Goal: Use online tool/utility: Use online tool/utility

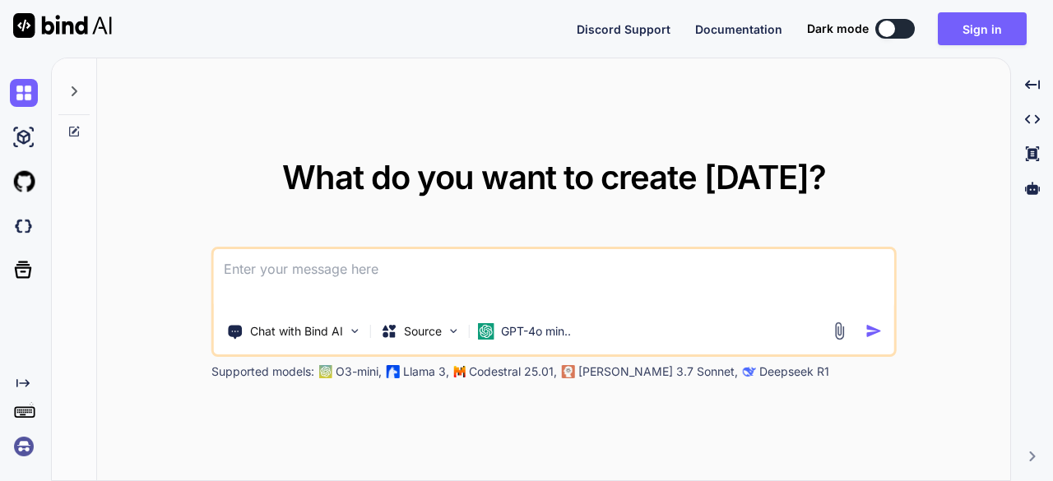
click at [327, 279] on textarea at bounding box center [554, 279] width 680 height 61
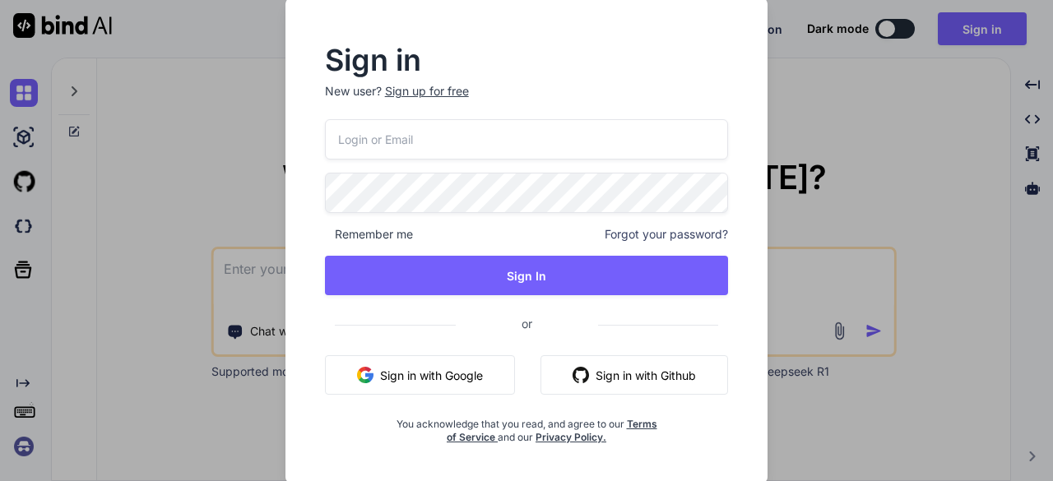
click at [461, 374] on button "Sign in with Google" at bounding box center [420, 374] width 190 height 39
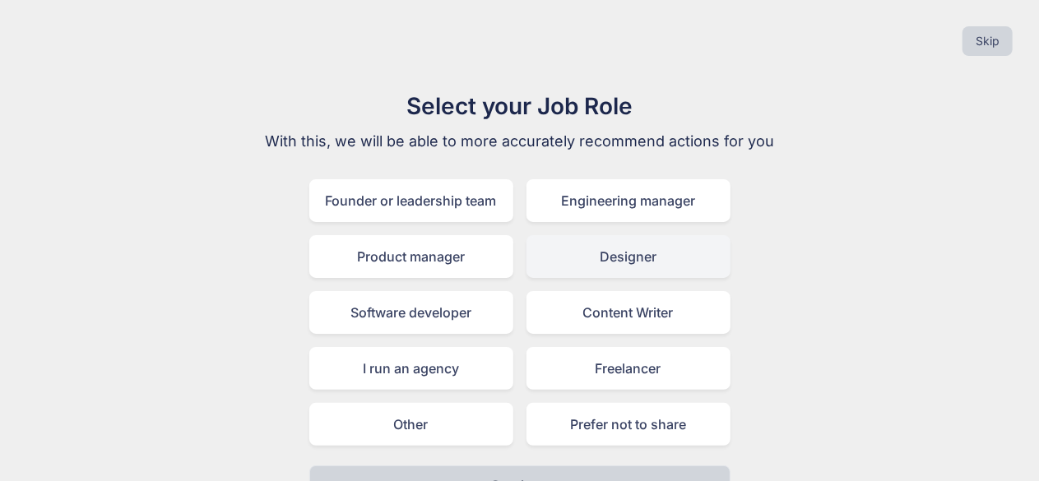
scroll to position [36, 0]
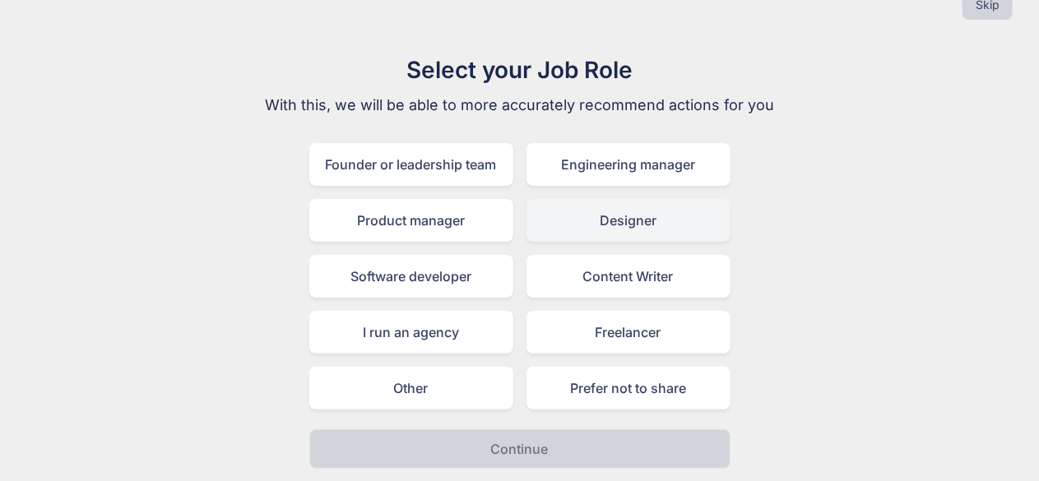
click at [636, 225] on div "Designer" at bounding box center [628, 220] width 204 height 43
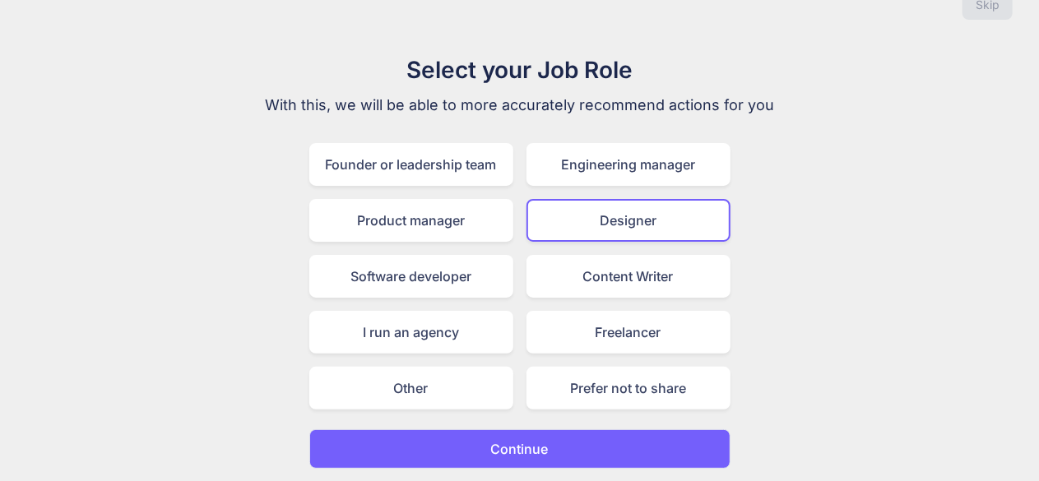
click at [558, 444] on button "Continue" at bounding box center [519, 448] width 421 height 39
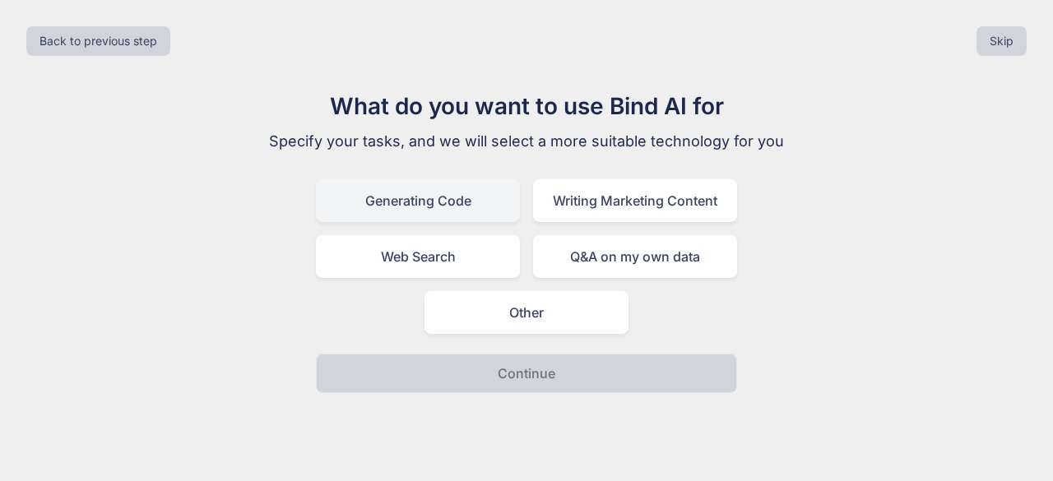
click at [476, 208] on div "Generating Code" at bounding box center [418, 200] width 204 height 43
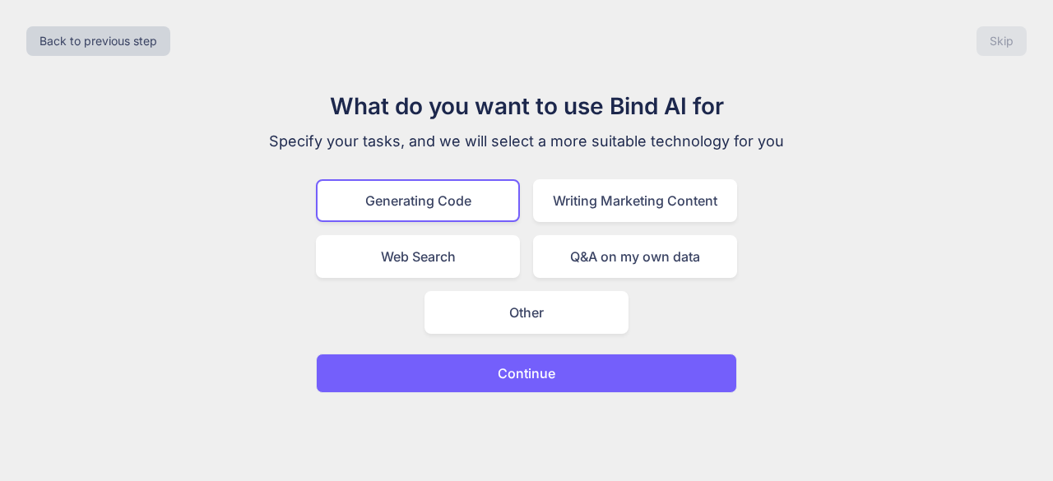
click at [521, 371] on p "Continue" at bounding box center [527, 374] width 58 height 20
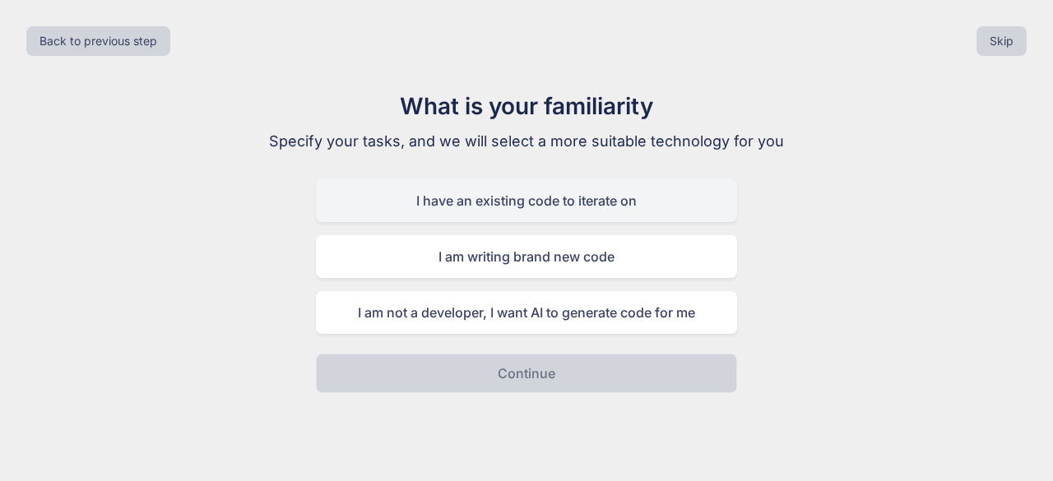
click at [571, 213] on div "I have an existing code to iterate on" at bounding box center [526, 200] width 421 height 43
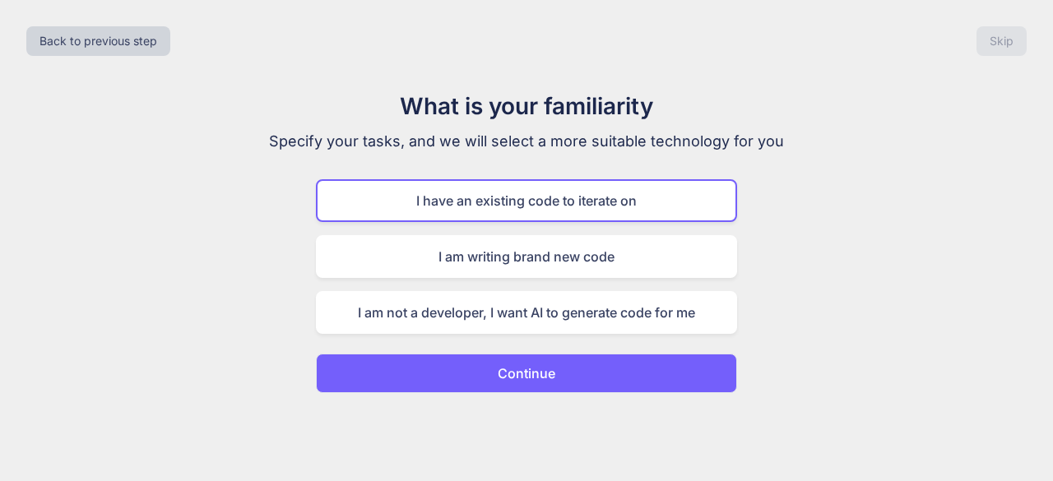
click at [520, 376] on p "Continue" at bounding box center [527, 374] width 58 height 20
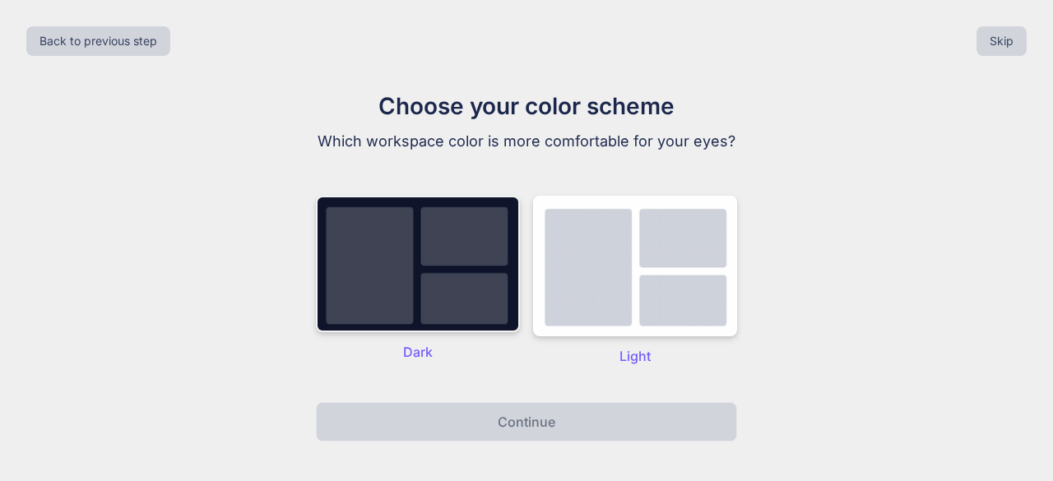
click at [442, 245] on img at bounding box center [418, 264] width 204 height 137
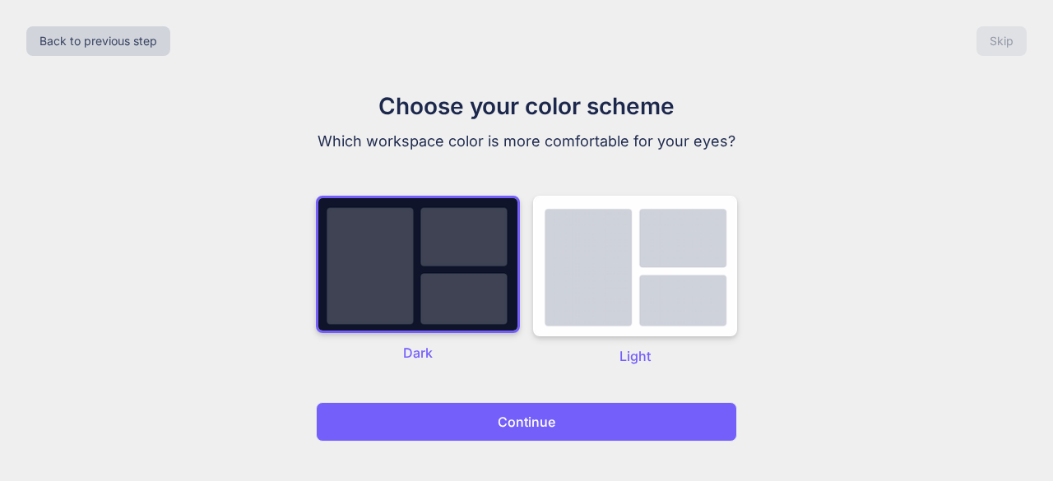
click at [526, 416] on p "Continue" at bounding box center [527, 422] width 58 height 20
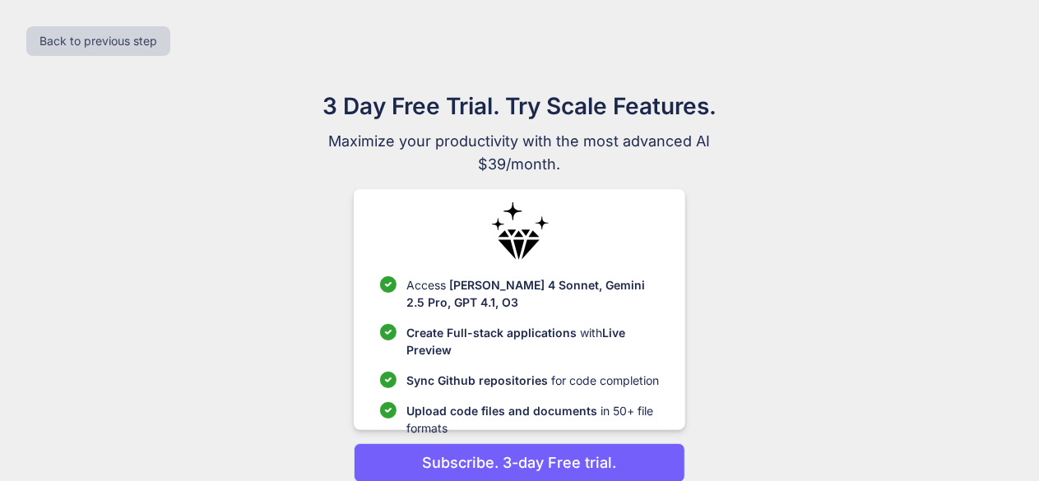
click at [526, 416] on span "Upload code files and documents" at bounding box center [501, 411] width 191 height 14
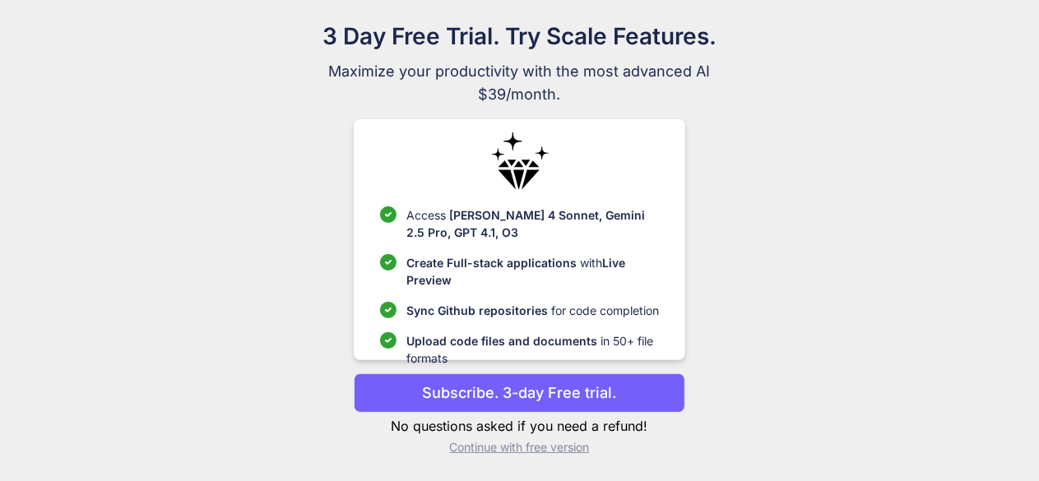
click at [518, 386] on p "Subscribe. 3-day Free trial." at bounding box center [520, 393] width 194 height 22
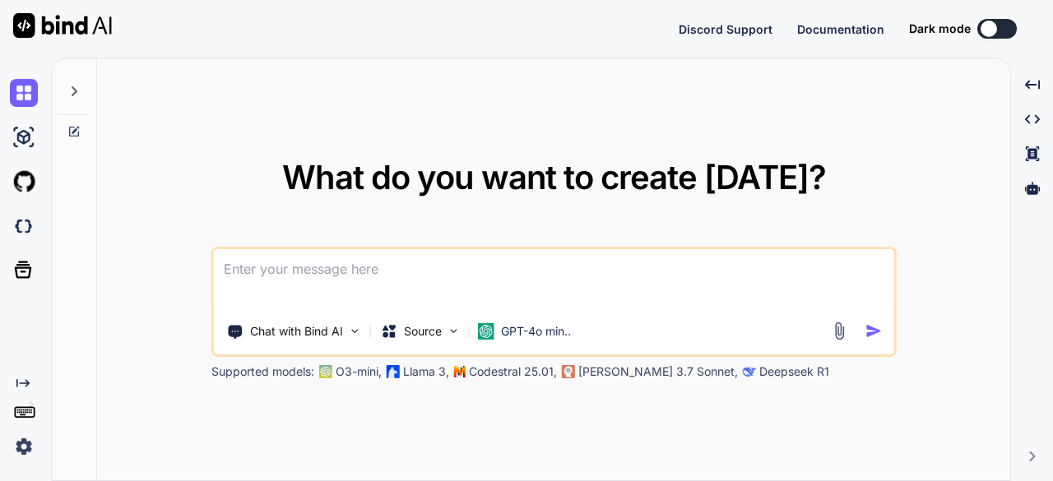
click at [301, 290] on textarea at bounding box center [554, 279] width 680 height 61
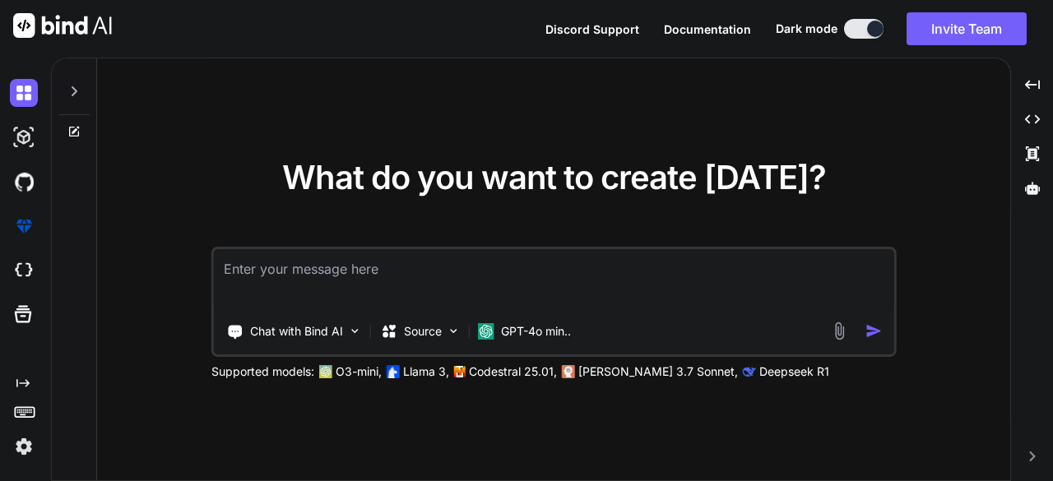
type textarea "x"
click at [311, 265] on textarea at bounding box center [554, 279] width 680 height 61
type textarea "this is my html"
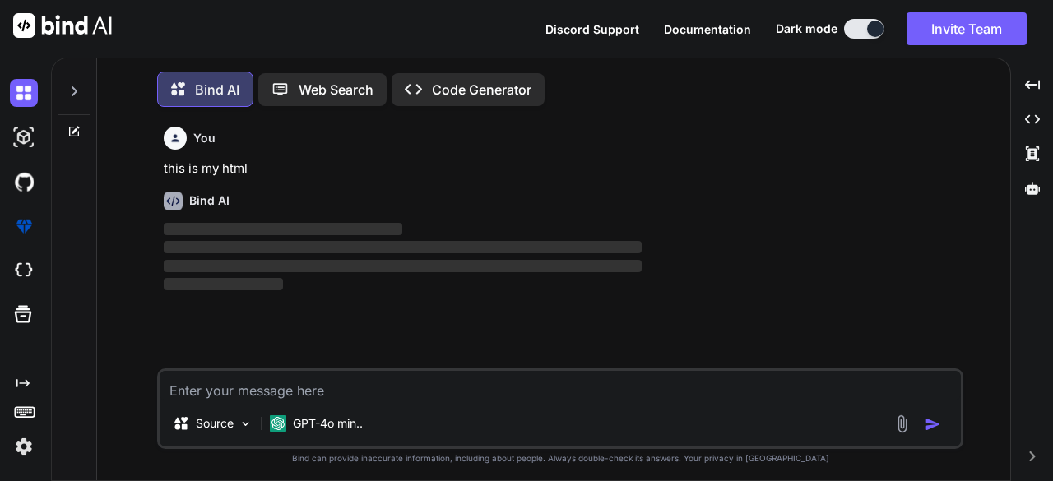
scroll to position [7, 0]
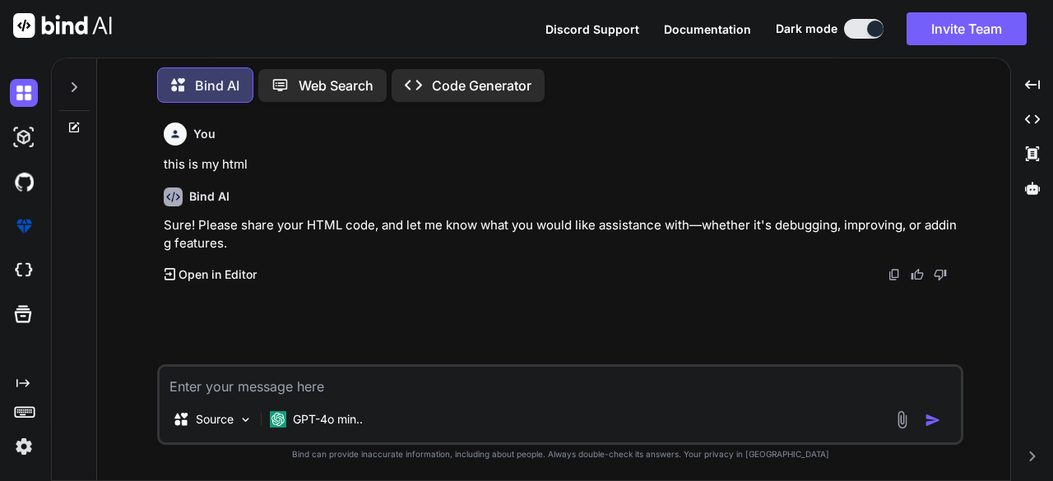
click at [391, 389] on textarea at bounding box center [560, 382] width 801 height 30
click at [320, 376] on textarea at bounding box center [560, 382] width 801 height 30
click at [307, 381] on textarea at bounding box center [560, 382] width 801 height 30
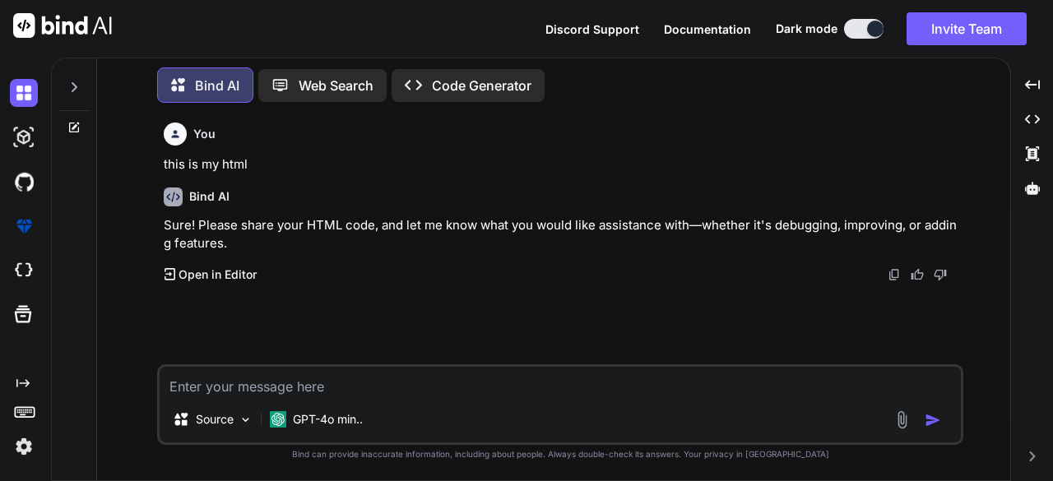
type textarea "<!DOCTYPE html> <html> <head> <title>Order Form Test</title> <style> body { fon…"
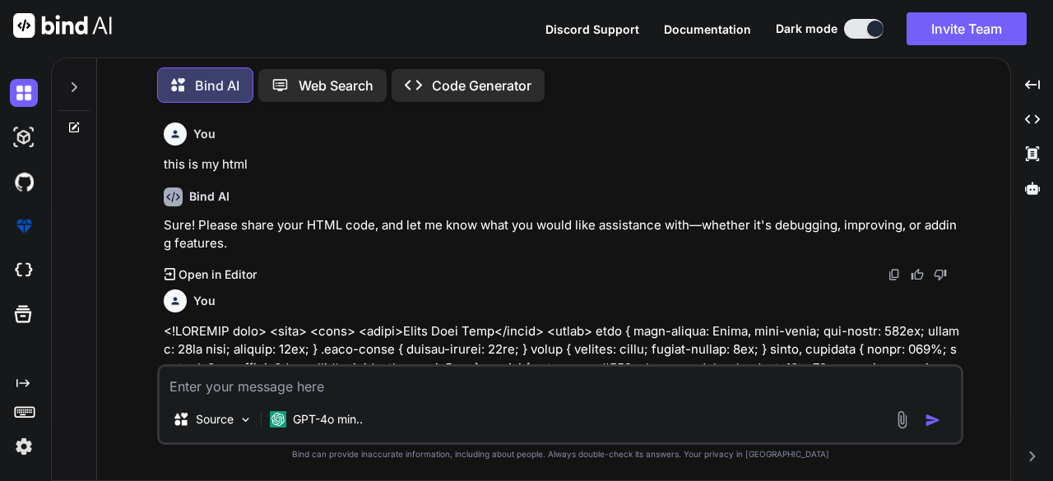
scroll to position [166, 0]
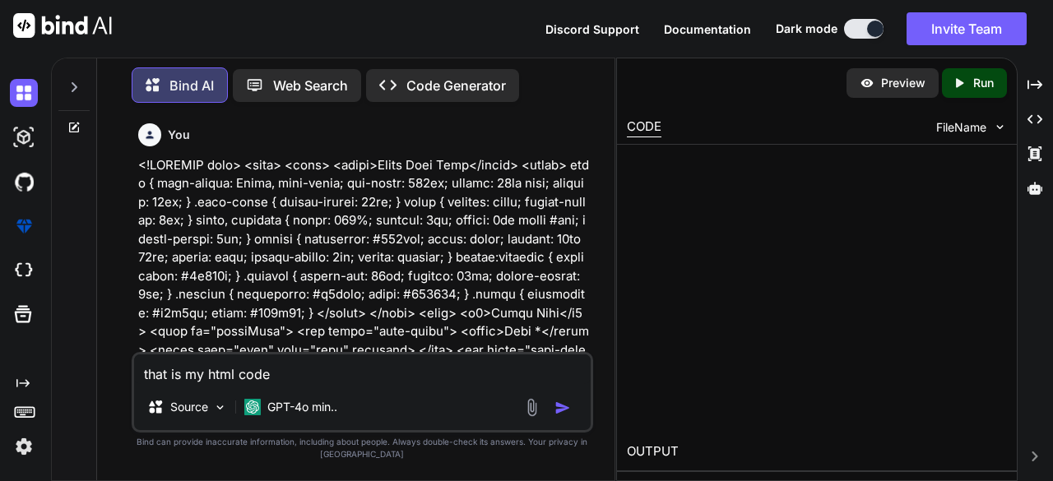
type textarea "that is my html code"
click at [566, 409] on img "button" at bounding box center [562, 408] width 16 height 16
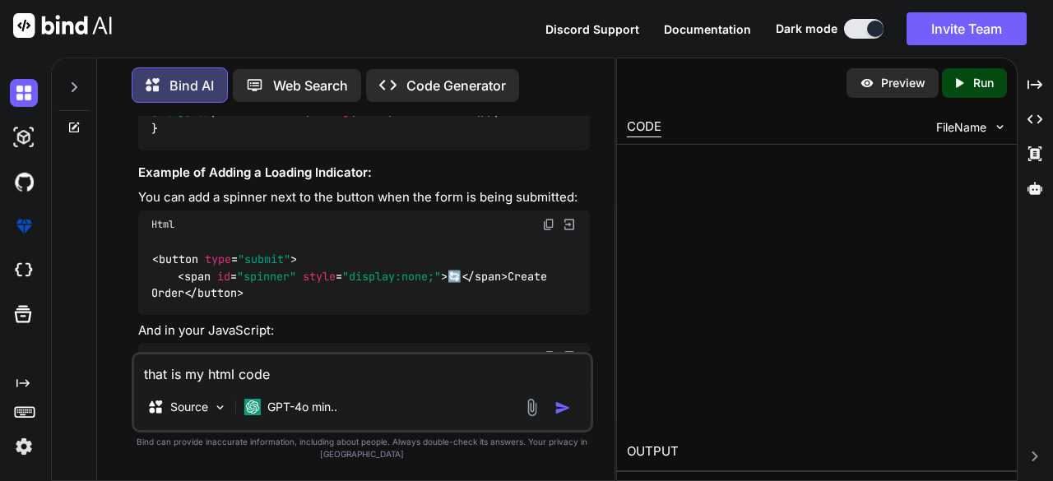
scroll to position [2216, 0]
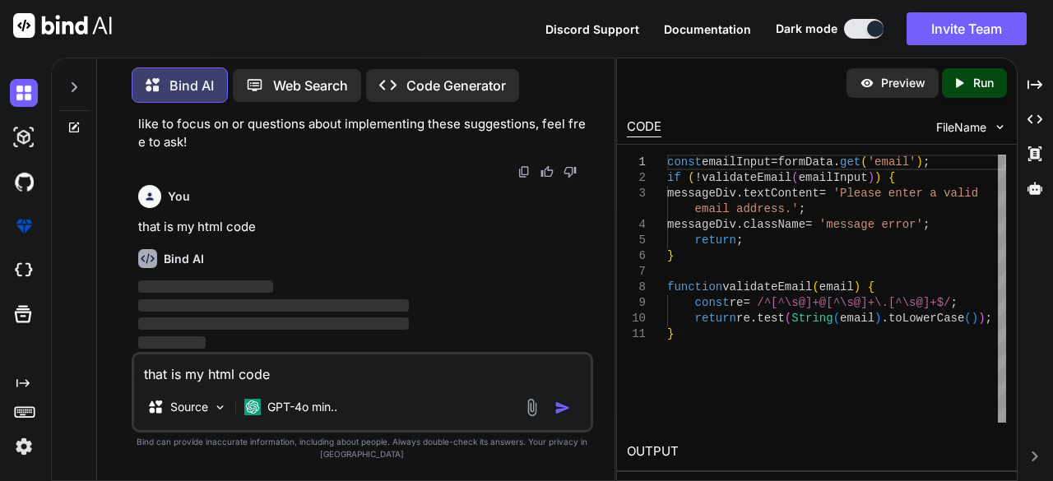
click at [392, 378] on textarea "that is my html code" at bounding box center [362, 369] width 457 height 30
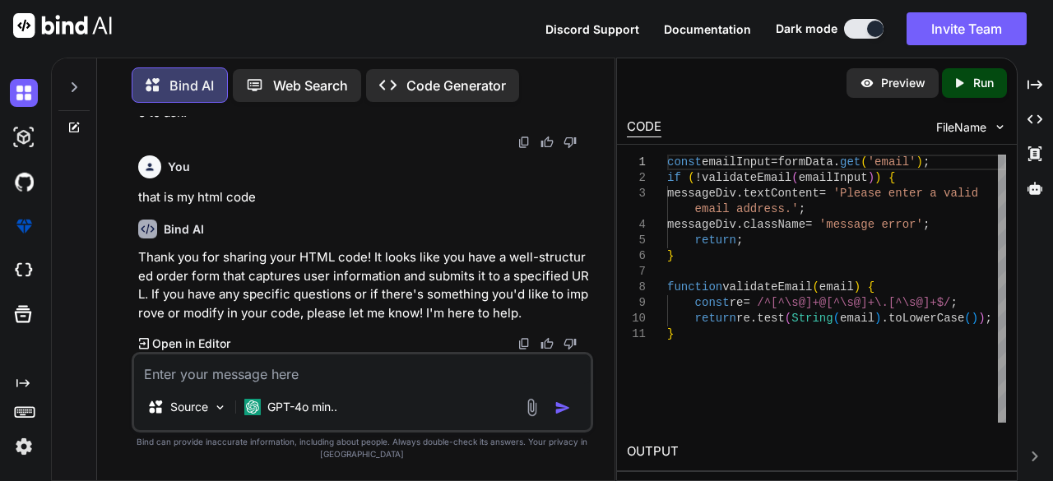
paste textarea "import { serve } from "[URL][PERSON_NAME][DOMAIN_NAME]"; import { createClient …"
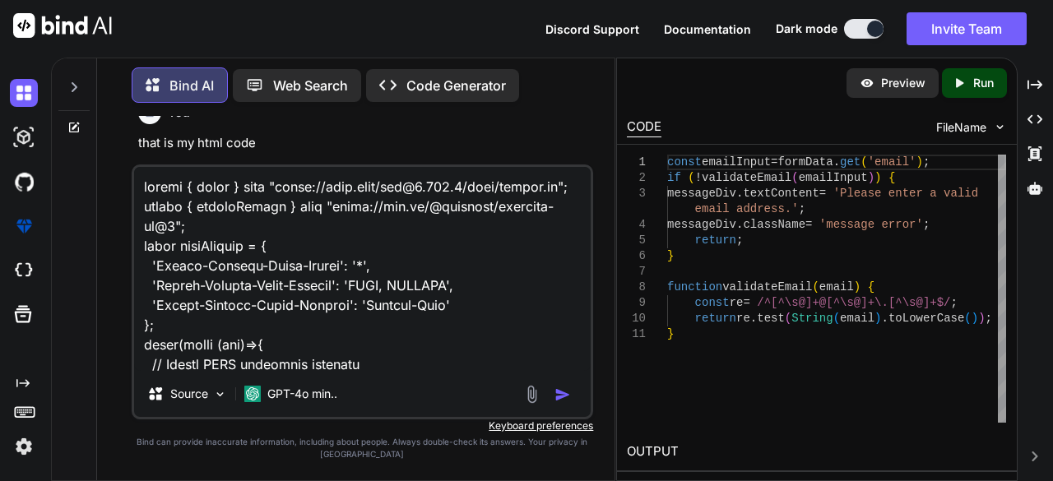
scroll to position [1660, 0]
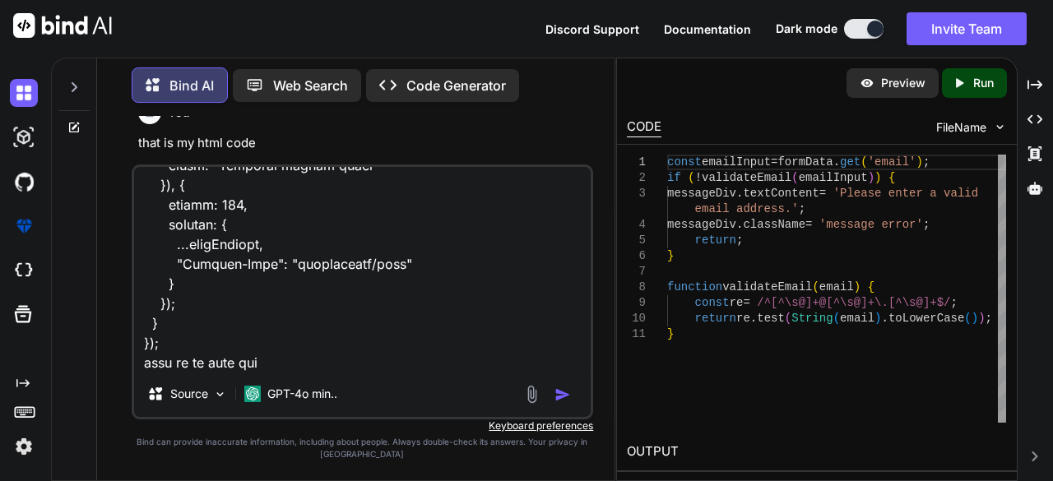
type textarea "import { serve } from "[URL][PERSON_NAME][DOMAIN_NAME]"; import { createClient …"
click at [564, 394] on img "button" at bounding box center [562, 395] width 16 height 16
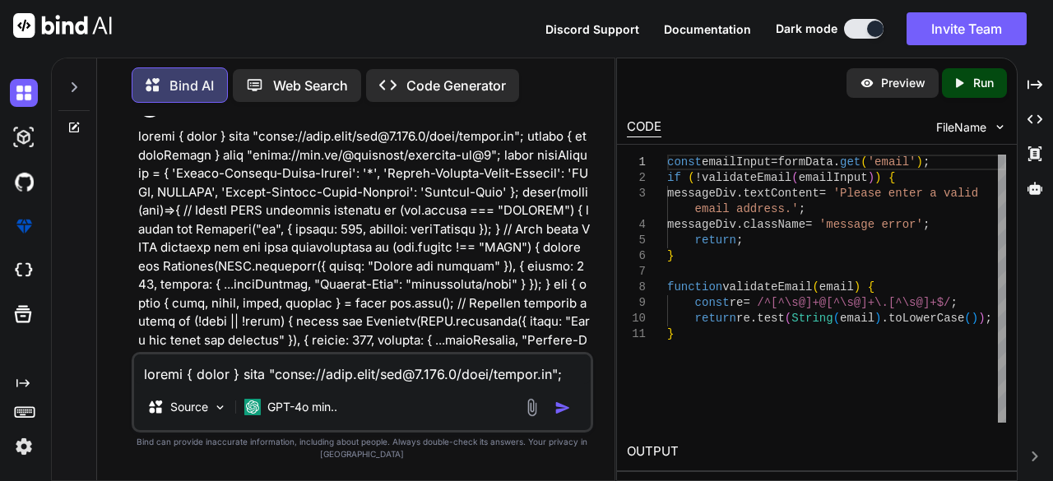
scroll to position [2482, 0]
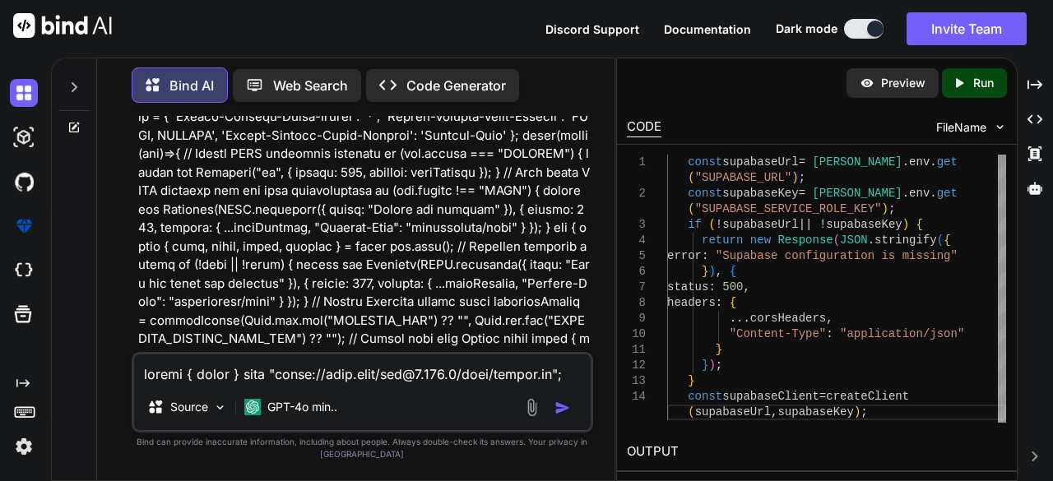
click at [298, 382] on textarea at bounding box center [362, 369] width 457 height 30
paste textarea "[URL][DOMAIN_NAME]' from origin 'null' has been blocked by CORS policy: Respons…"
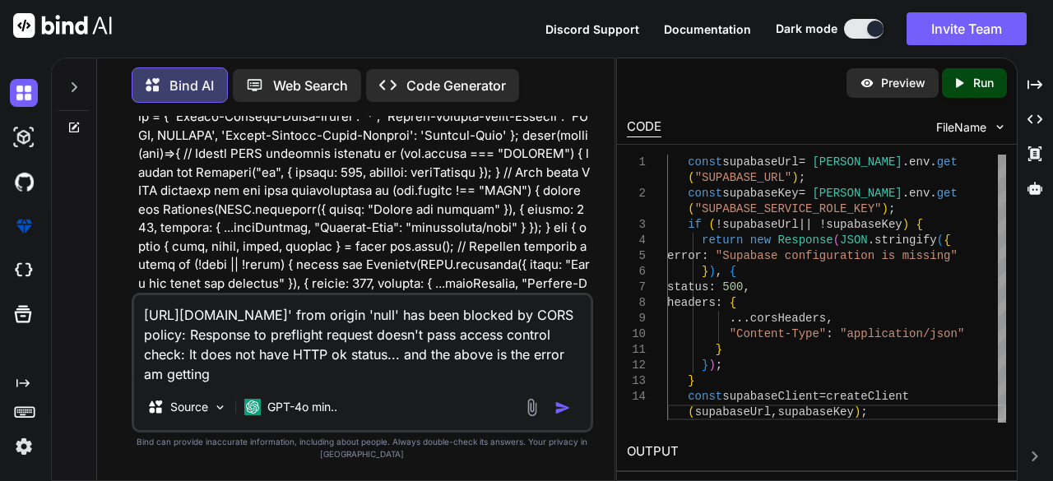
type textarea "[URL][DOMAIN_NAME]' from origin 'null' has been blocked by CORS policy: Respons…"
click at [563, 409] on img "button" at bounding box center [562, 408] width 16 height 16
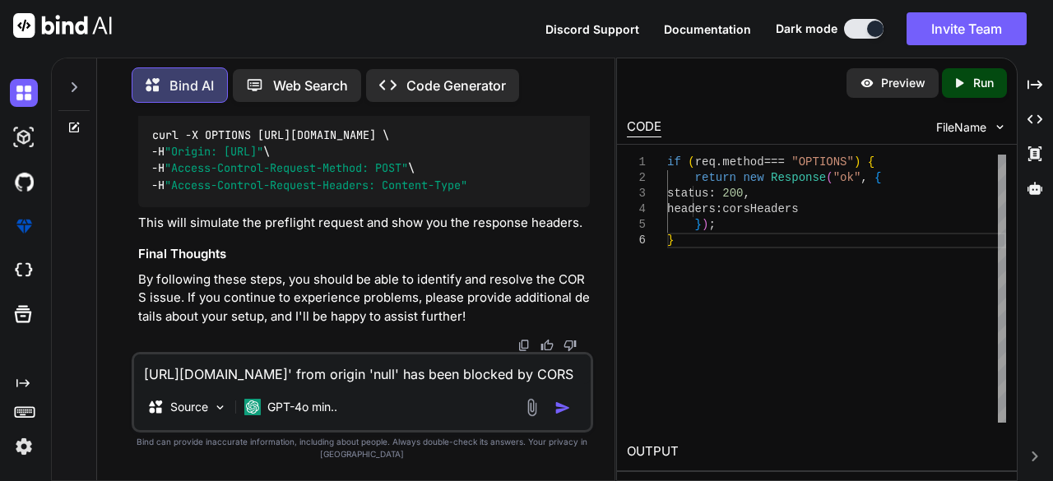
scroll to position [6108, 0]
click at [888, 87] on p "Preview" at bounding box center [903, 83] width 44 height 16
click at [968, 87] on icon "Created with Pixso." at bounding box center [962, 83] width 21 height 15
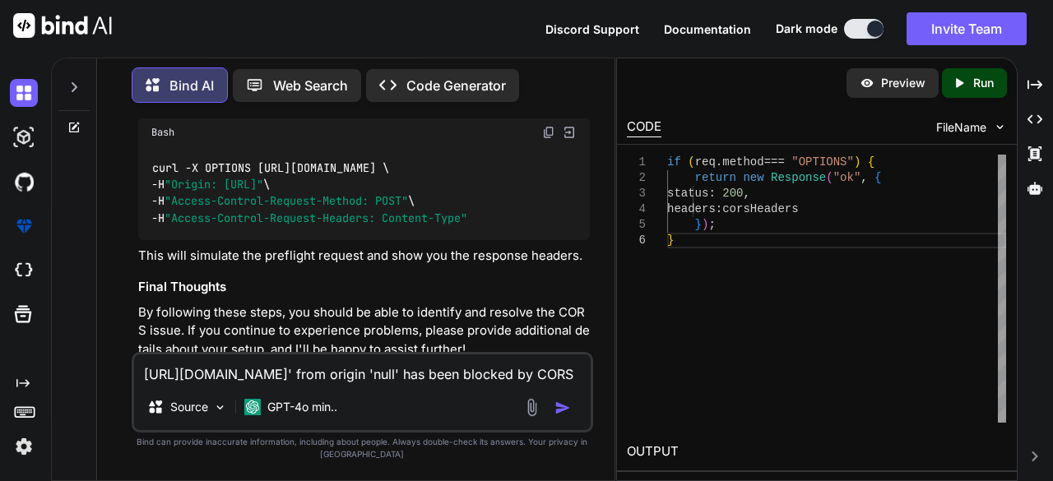
scroll to position [5737, 0]
click at [897, 85] on p "Preview" at bounding box center [903, 83] width 44 height 16
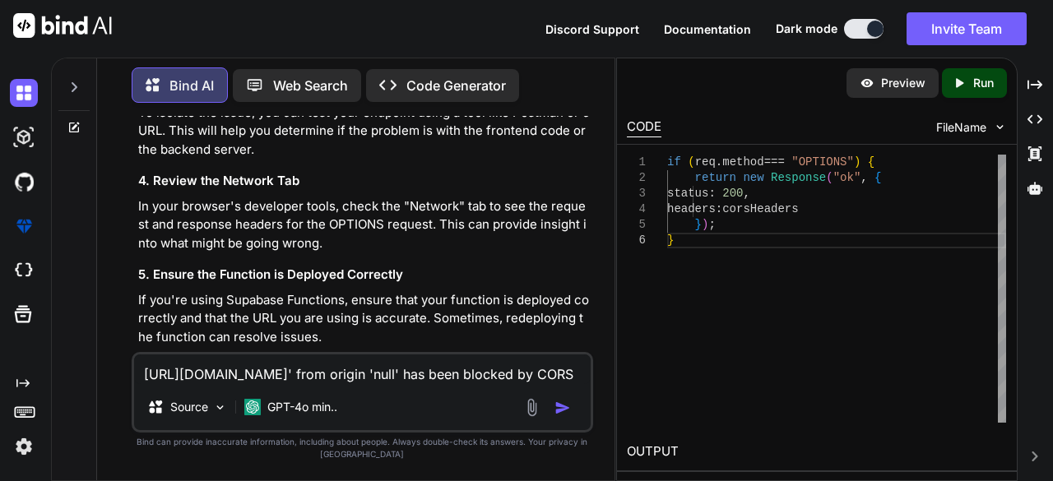
scroll to position [5264, 0]
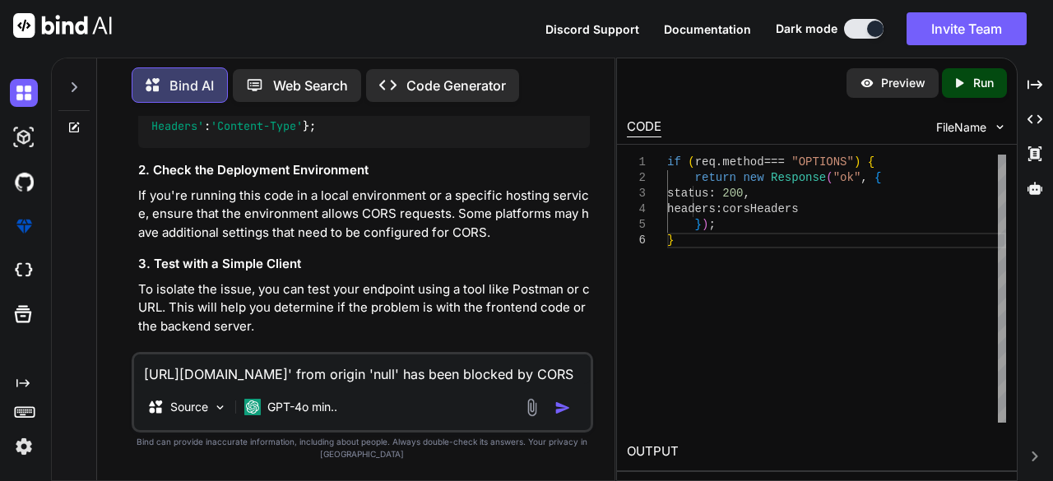
scroll to position [5085, 0]
click at [301, 382] on textarea "[URL][DOMAIN_NAME]' from origin 'null' has been blocked by CORS policy: Respons…" at bounding box center [362, 369] width 457 height 30
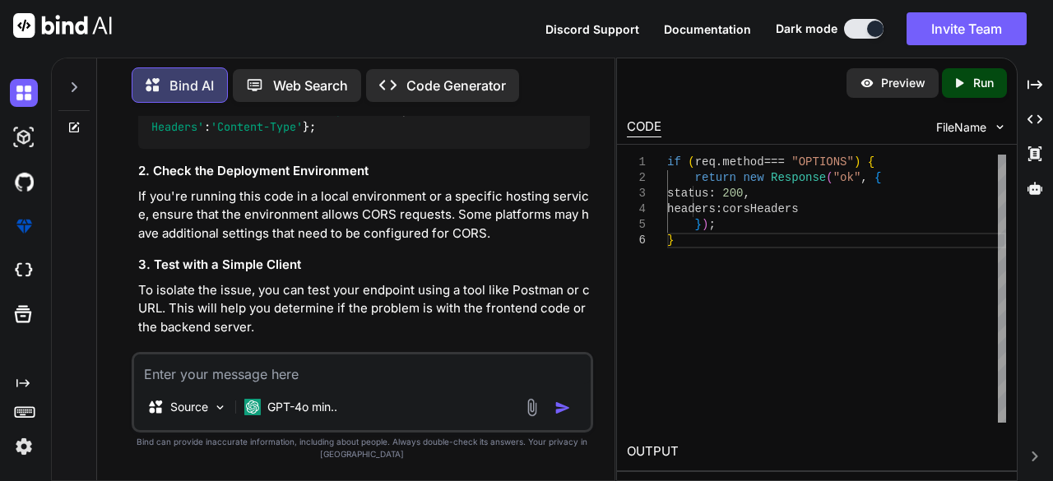
paste textarea "Access to fetch at '[URL][DOMAIN_NAME]' from origin 'null' has been blocked by …"
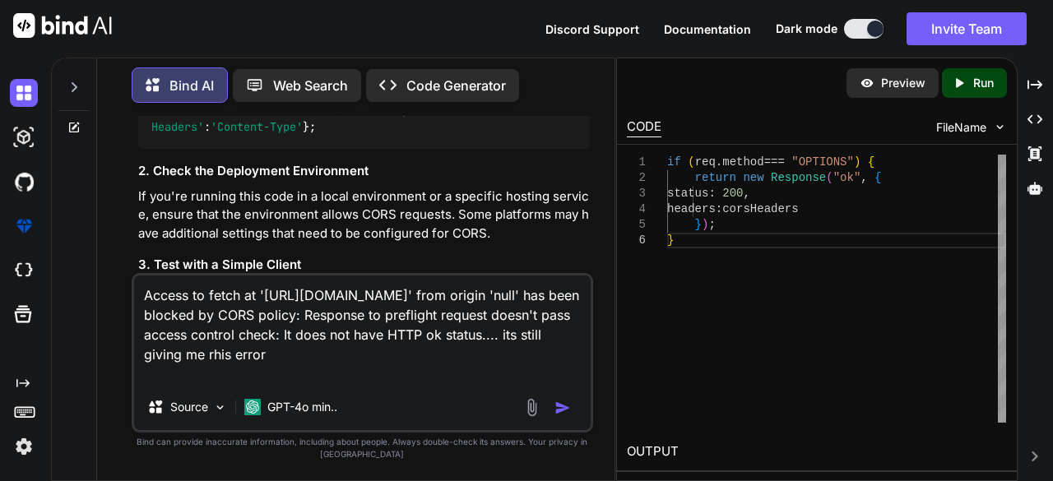
click at [367, 371] on textarea "Access to fetch at '[URL][DOMAIN_NAME]' from origin 'null' has been blocked by …" at bounding box center [362, 330] width 457 height 109
type textarea "Access to fetch at '[URL][DOMAIN_NAME]' from origin 'null' has been blocked by …"
click at [564, 402] on img "button" at bounding box center [562, 408] width 16 height 16
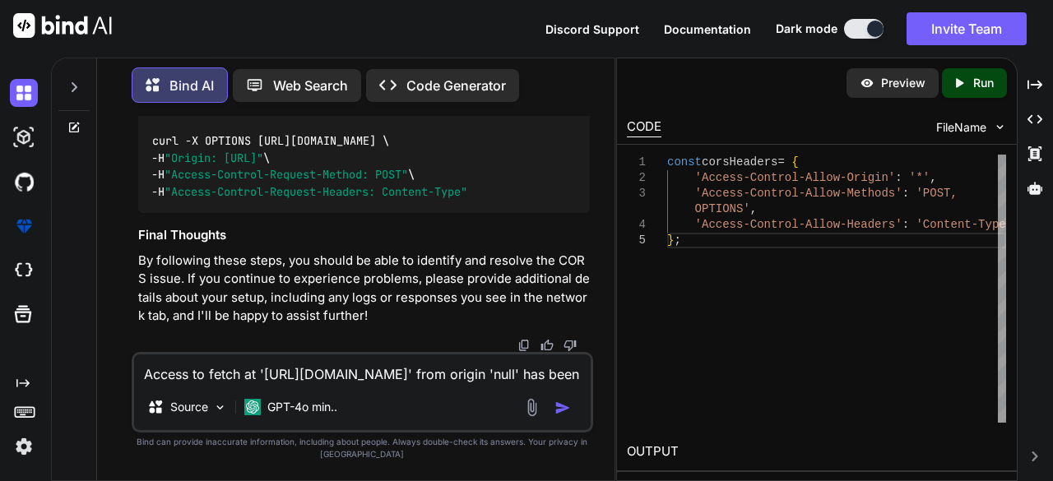
scroll to position [7615, 0]
